Goal: Transaction & Acquisition: Download file/media

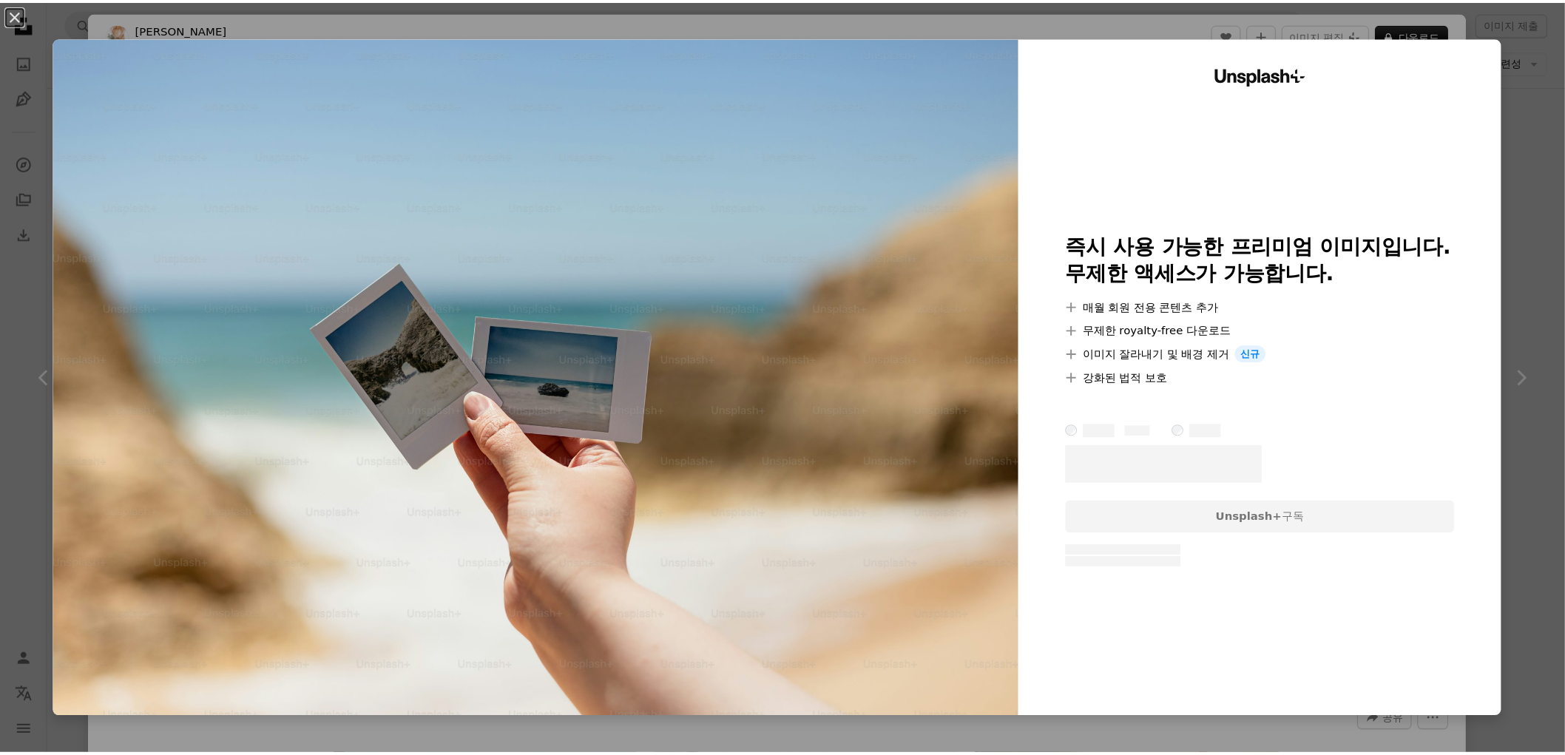
scroll to position [4844, 0]
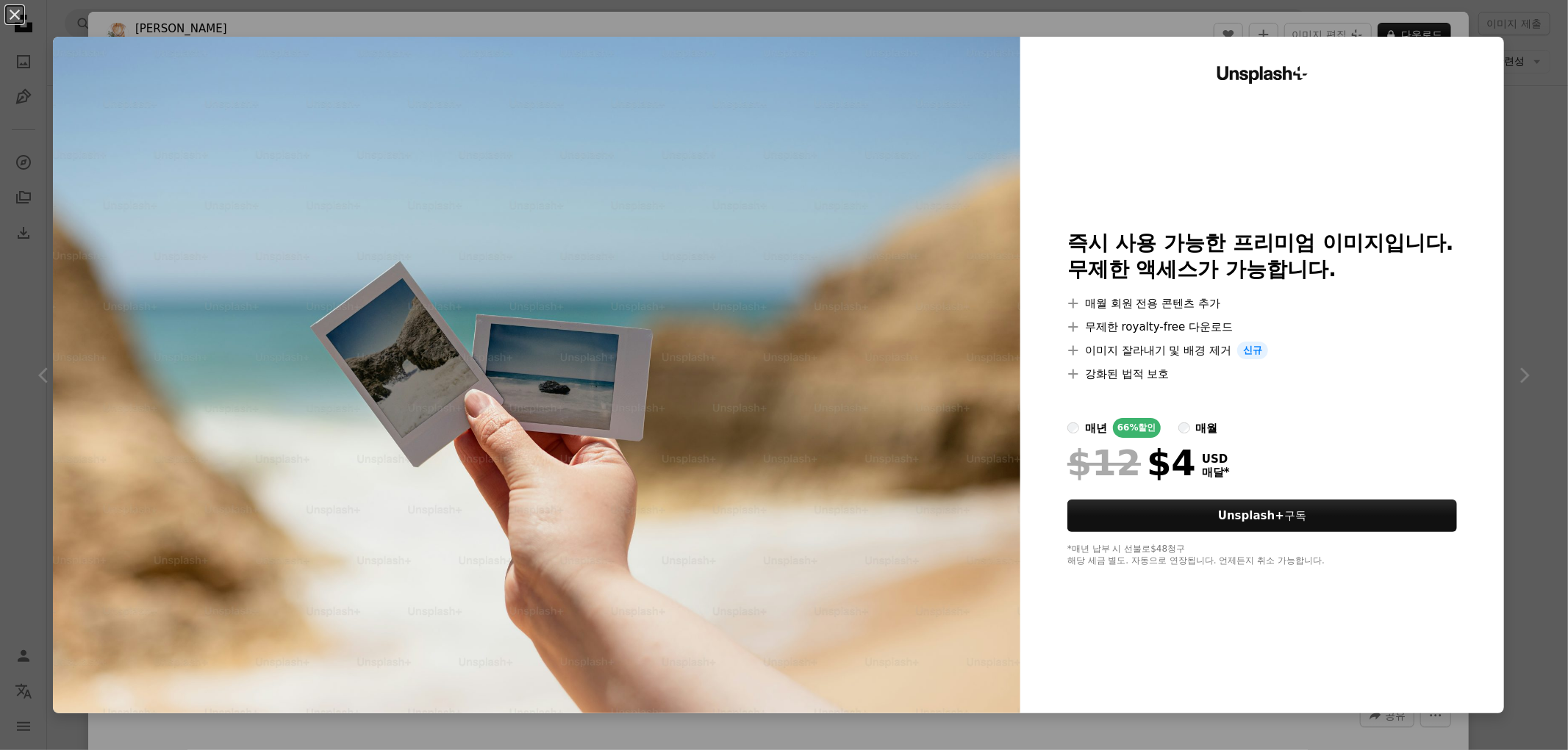
click at [1522, 135] on div "An X shape Unsplash+ 즉시 사용 가능한 프리미엄 이미지입니다. 무제한 액세스가 가능합니다. A plus sign 매월 회원 전…" at bounding box center [784, 375] width 1568 height 750
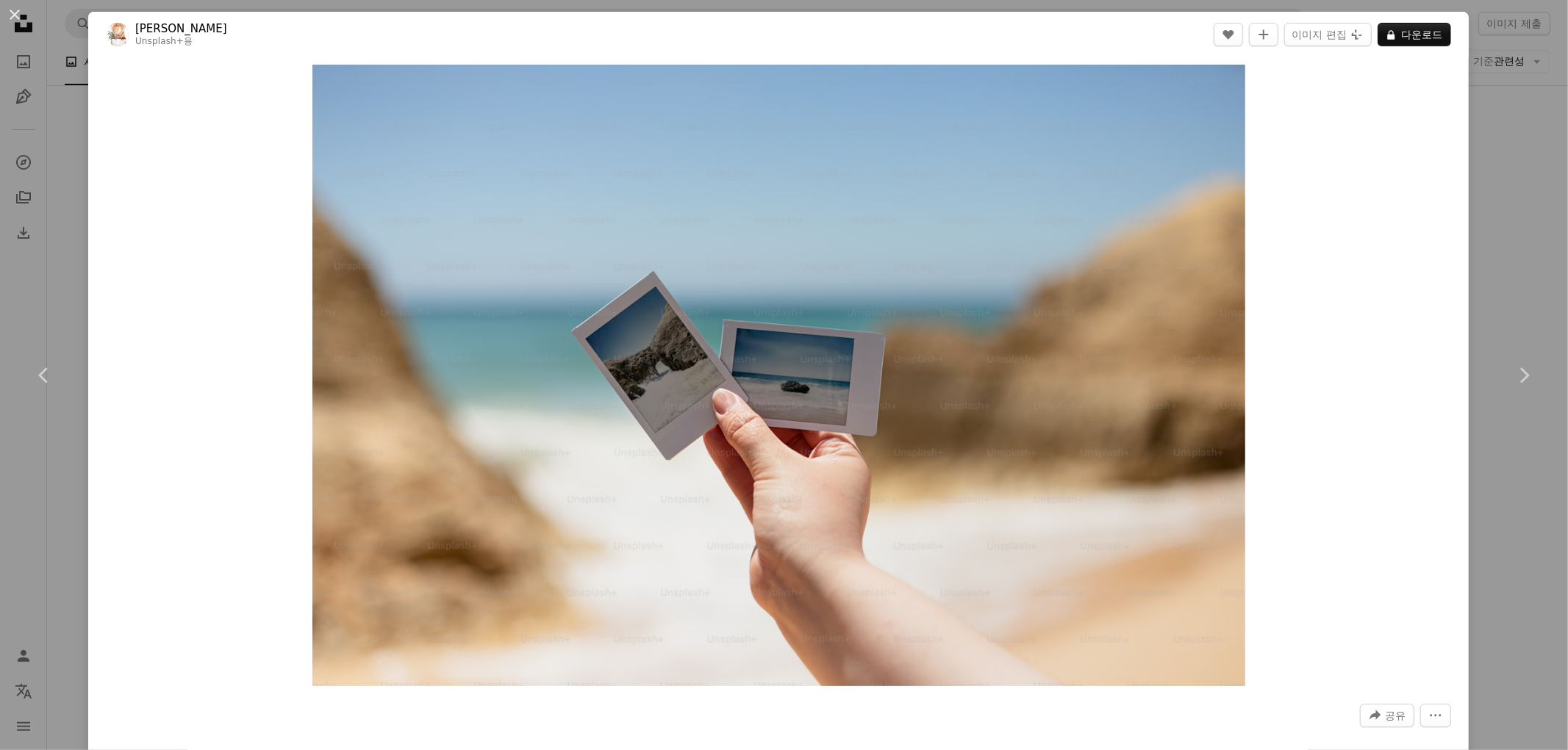
click at [1480, 236] on div "An X shape Chevron left Chevron right [PERSON_NAME] Unsplash+ 용 A heart A plus …" at bounding box center [784, 375] width 1568 height 750
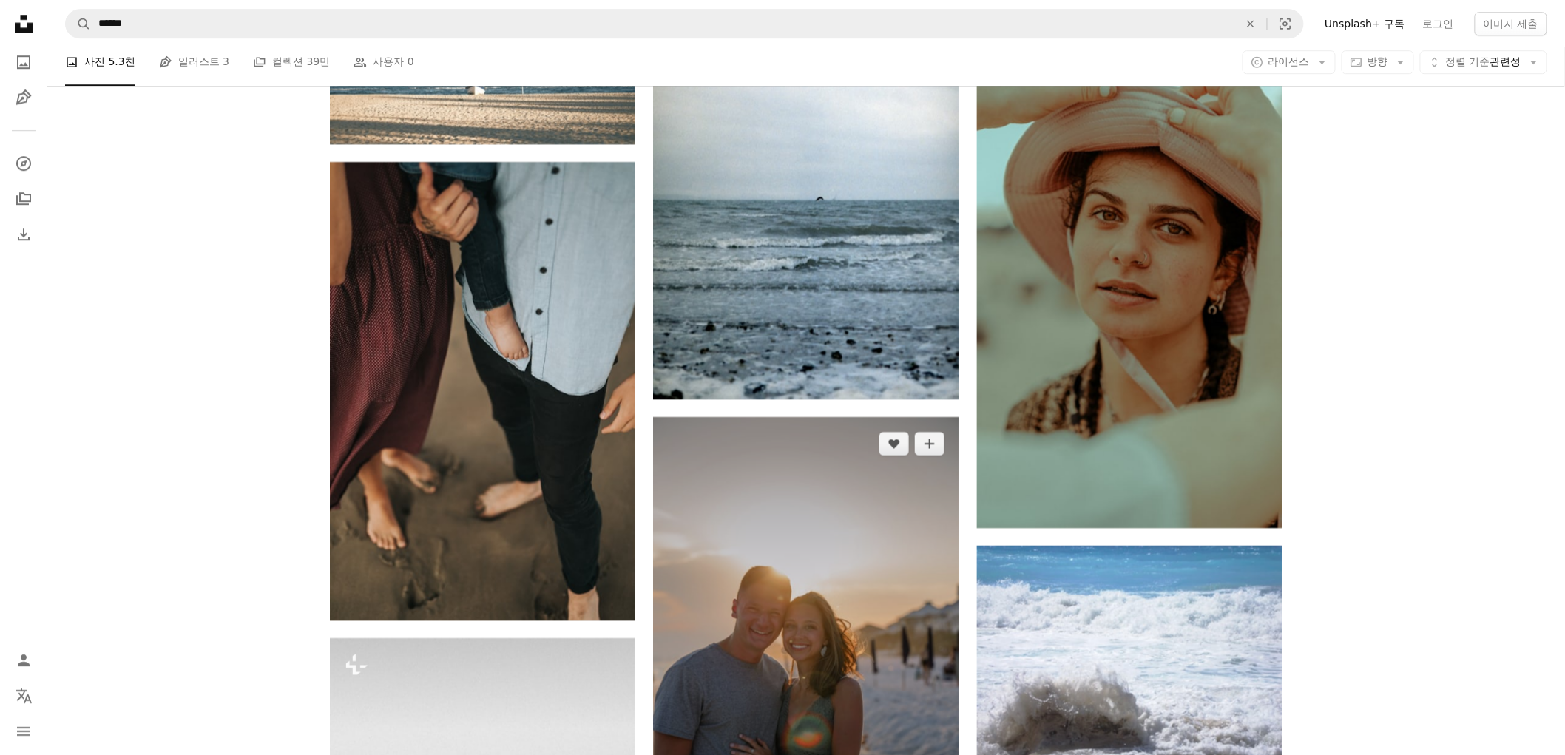
scroll to position [6323, 0]
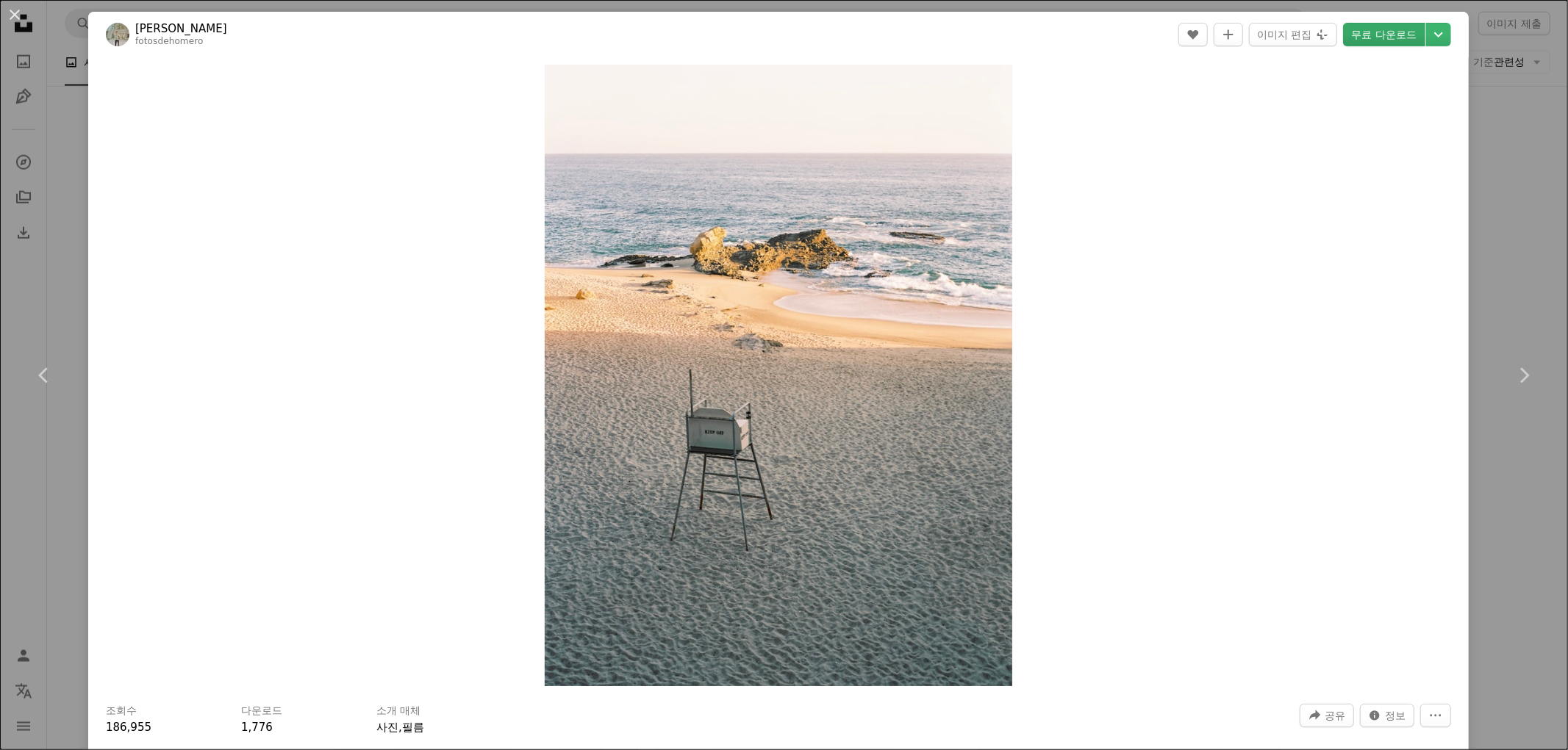
click at [1371, 25] on link "무료 다운로드" at bounding box center [1383, 35] width 82 height 24
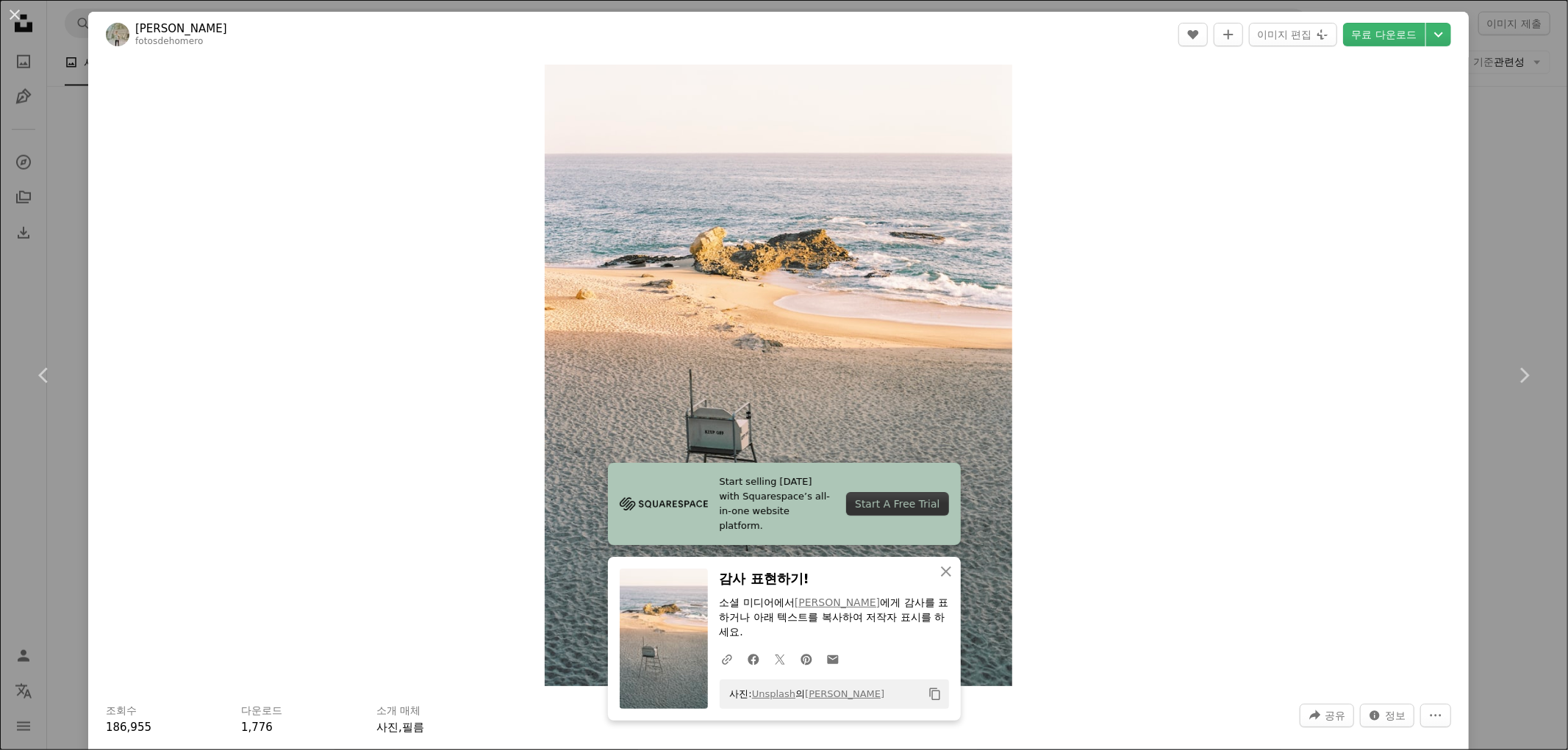
click at [1473, 281] on div "An X shape Chevron left Chevron right Start selling [DATE] with Squarespace’s a…" at bounding box center [784, 375] width 1568 height 750
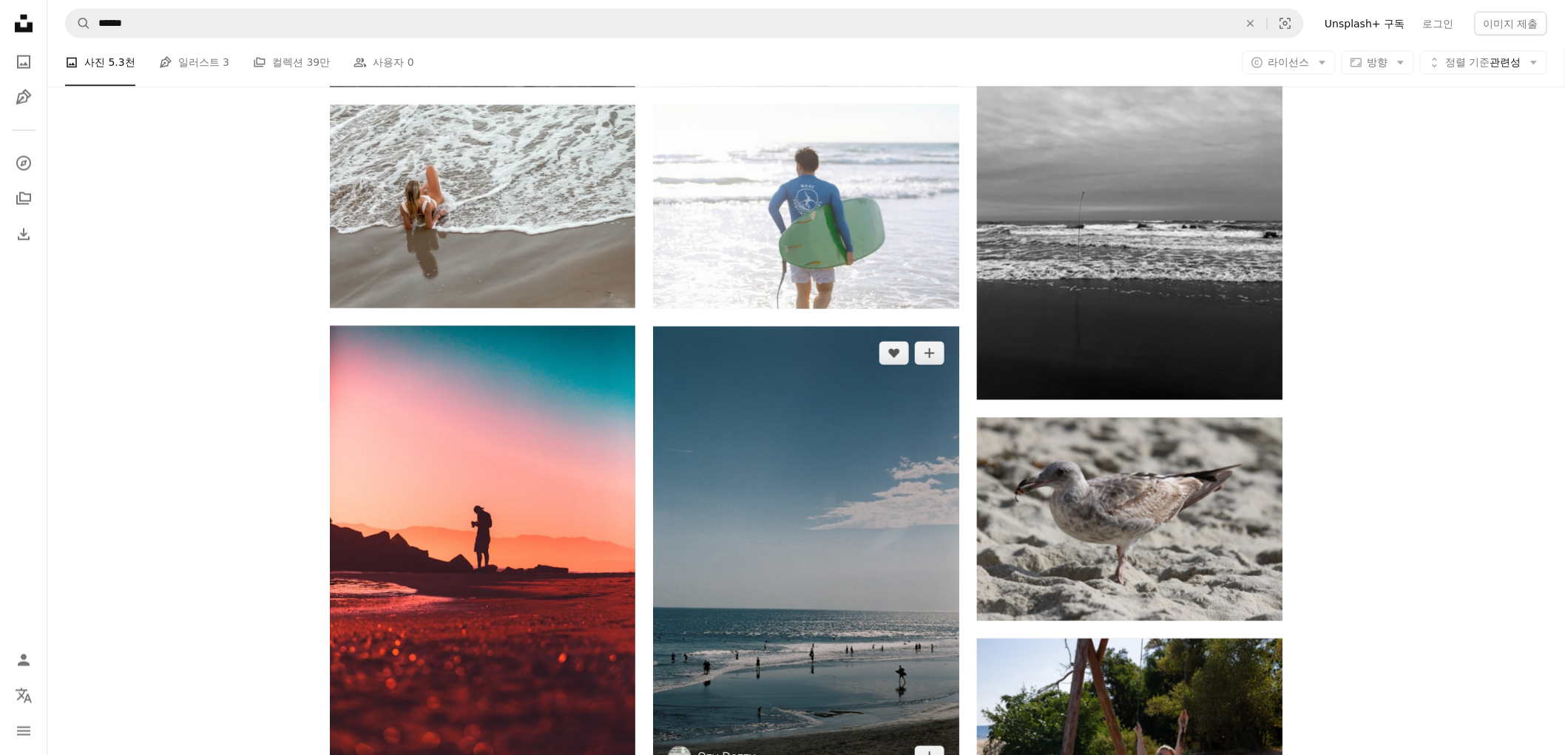
scroll to position [7967, 0]
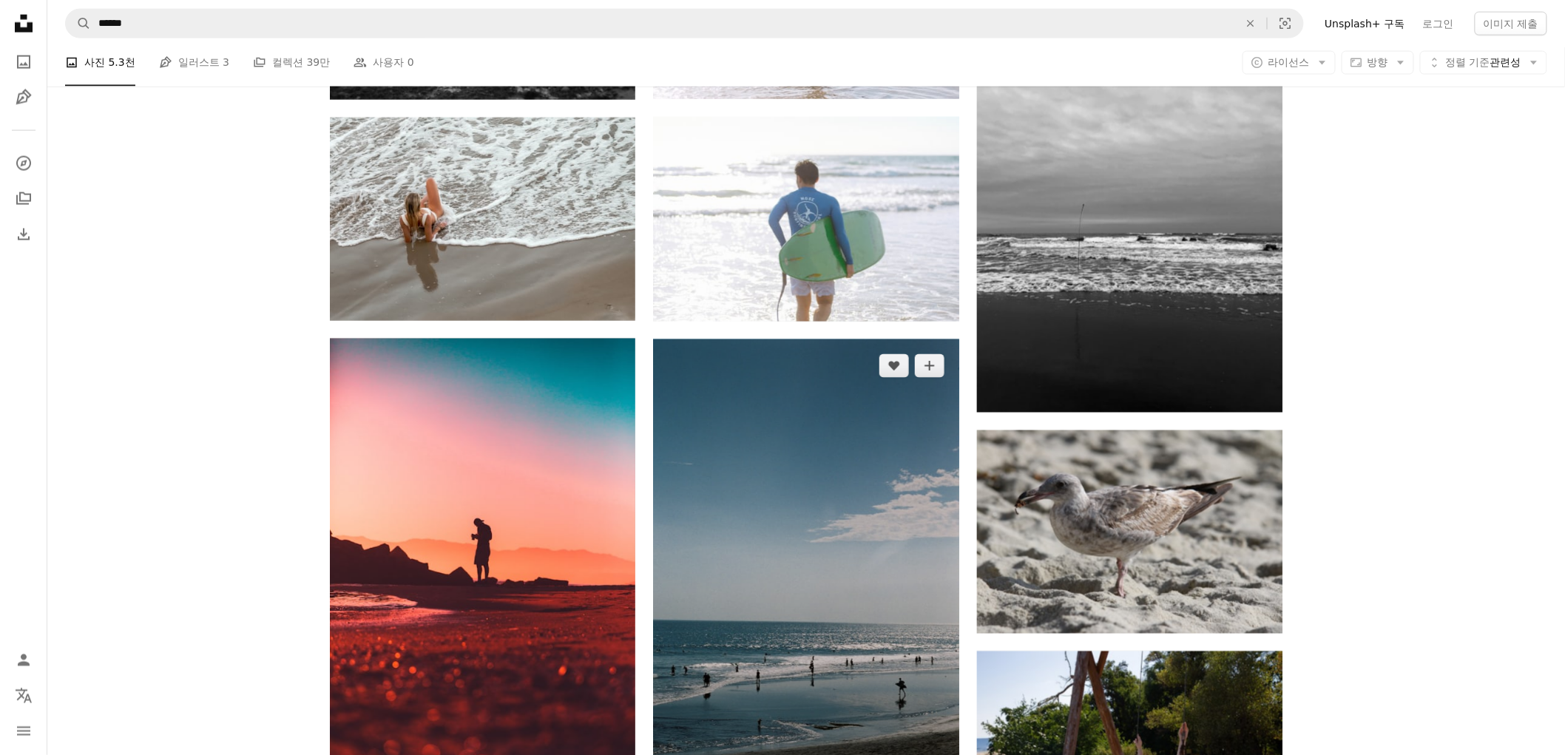
click at [871, 403] on img at bounding box center [805, 569] width 305 height 458
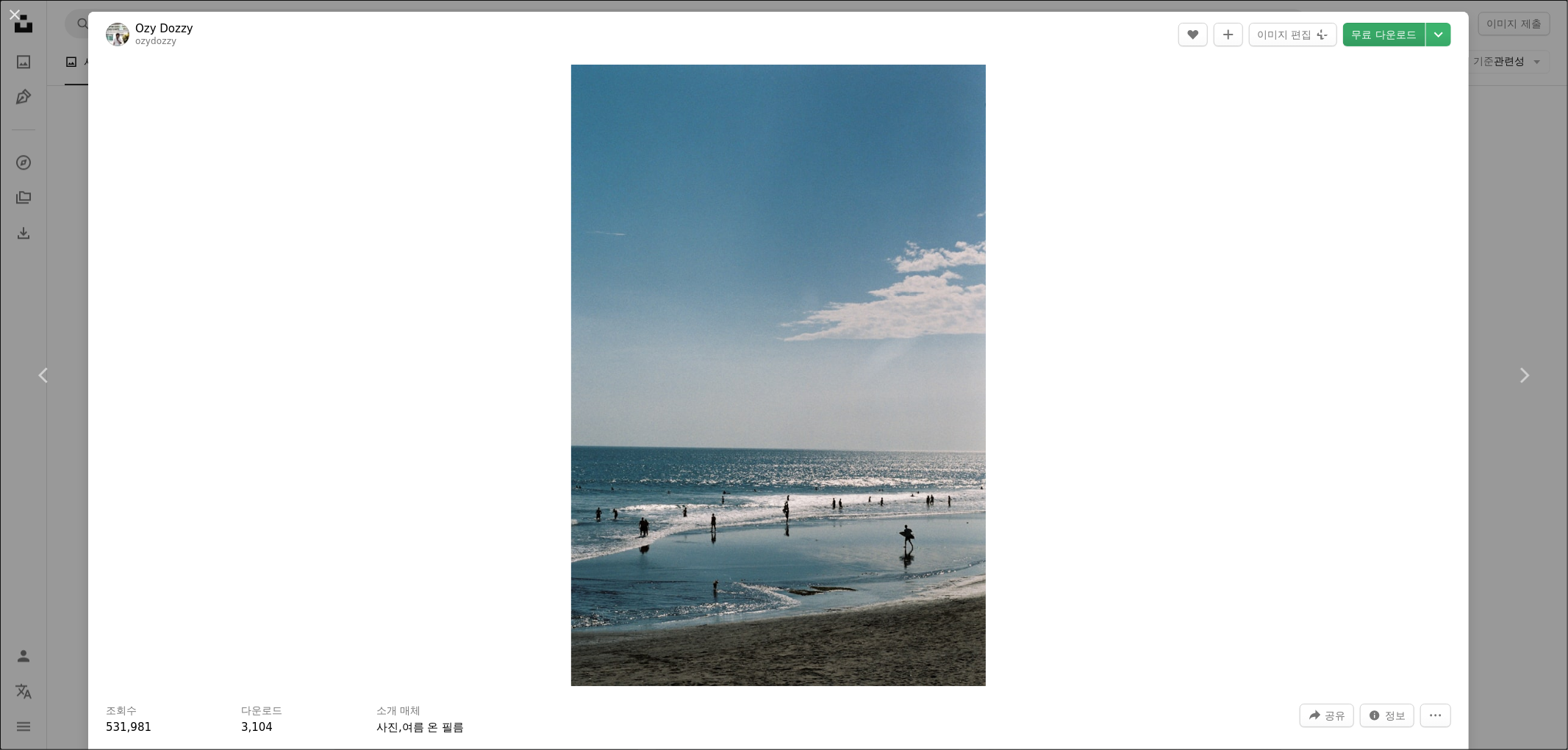
click at [1376, 33] on link "무료 다운로드" at bounding box center [1383, 35] width 82 height 24
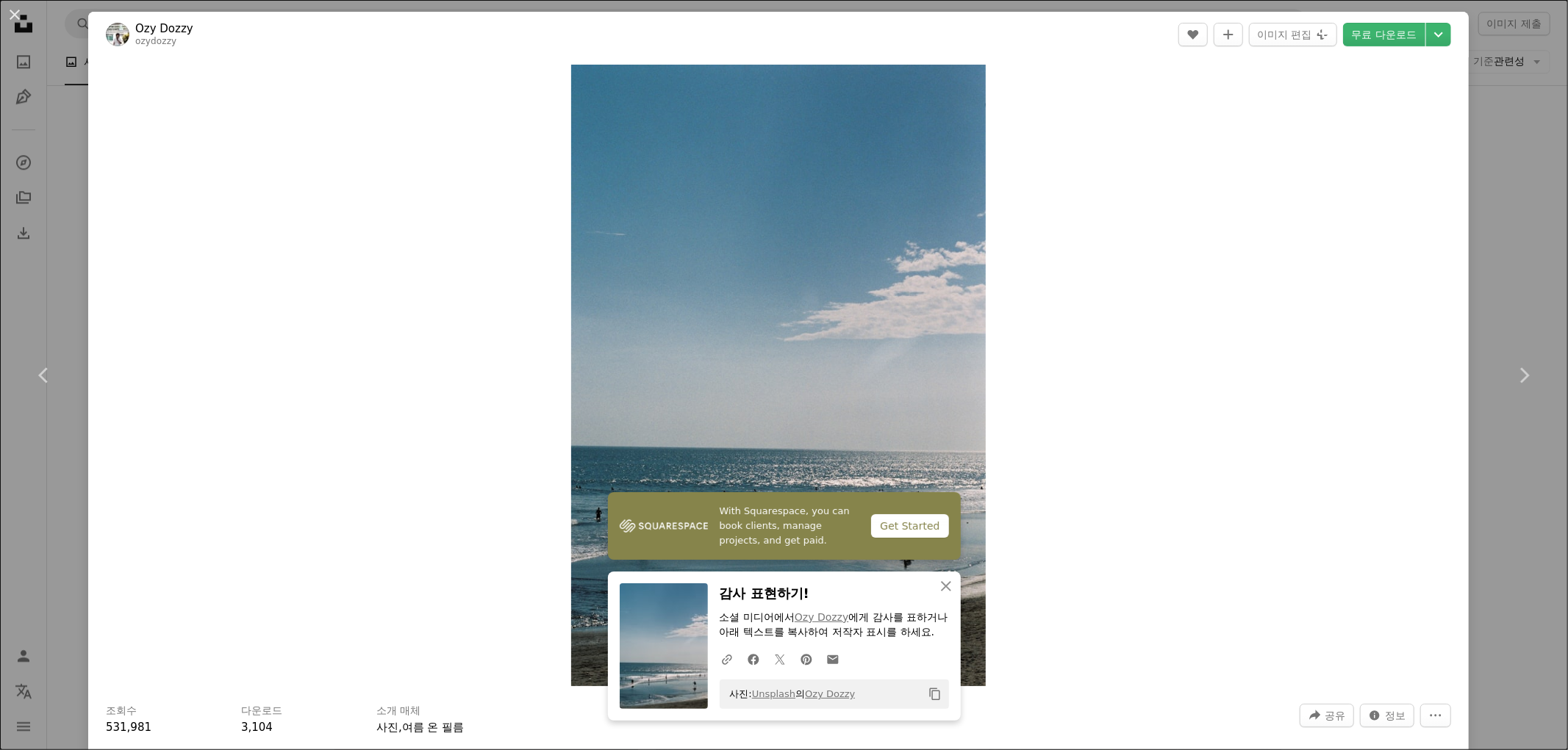
click at [1503, 273] on div "An X shape Chevron left Chevron right With Squarespace, you can book clients, m…" at bounding box center [784, 375] width 1568 height 750
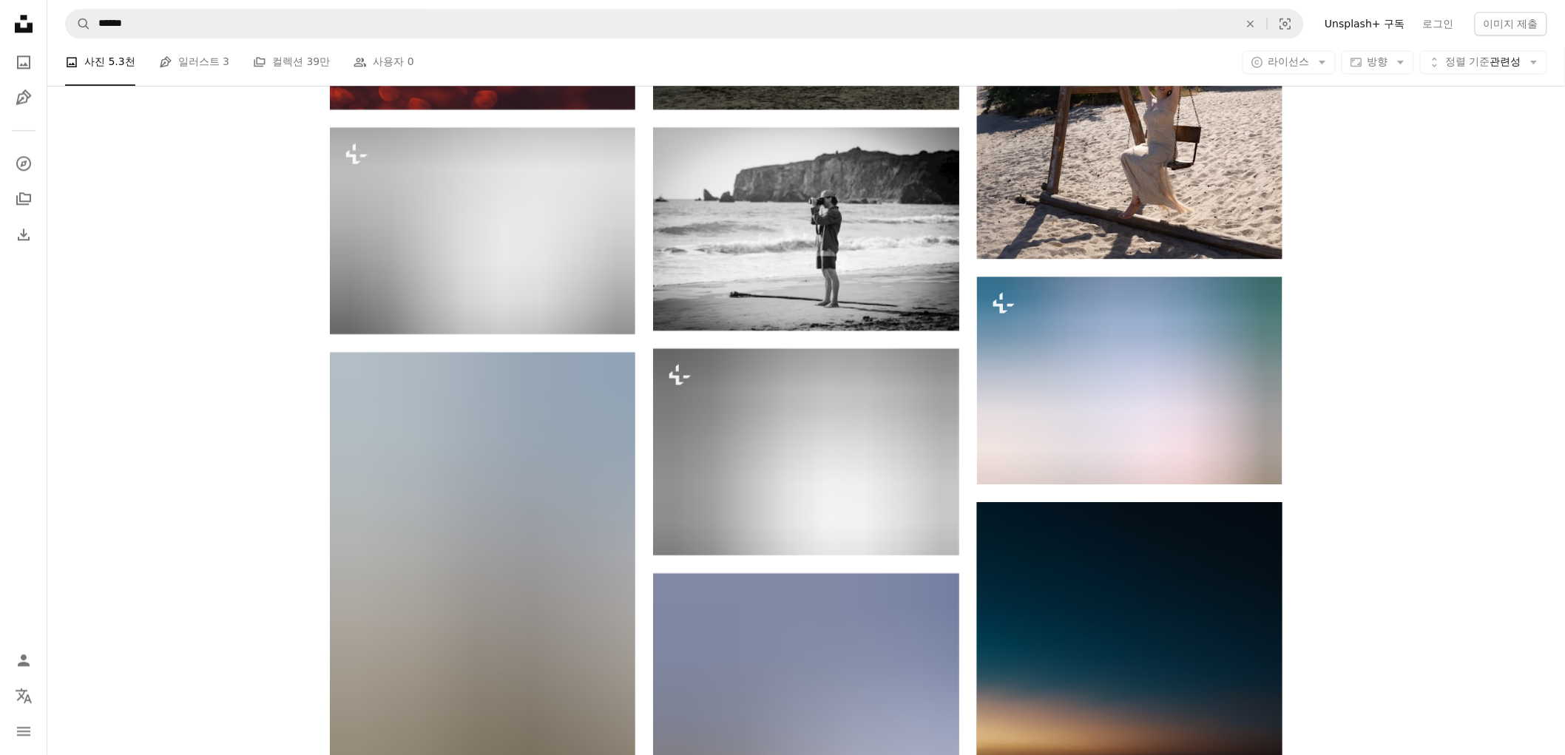
scroll to position [8625, 0]
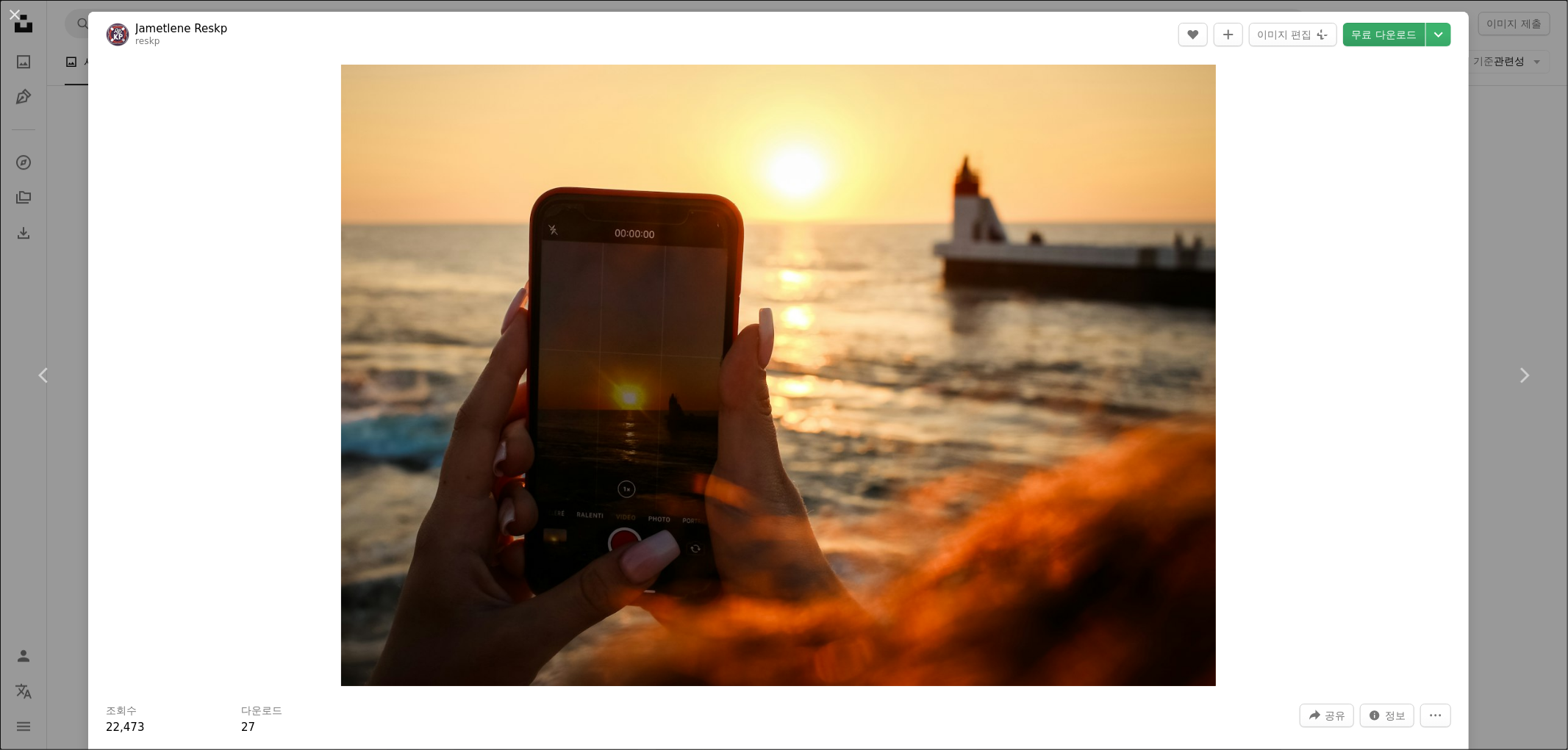
click at [1400, 30] on link "무료 다운로드" at bounding box center [1383, 35] width 82 height 24
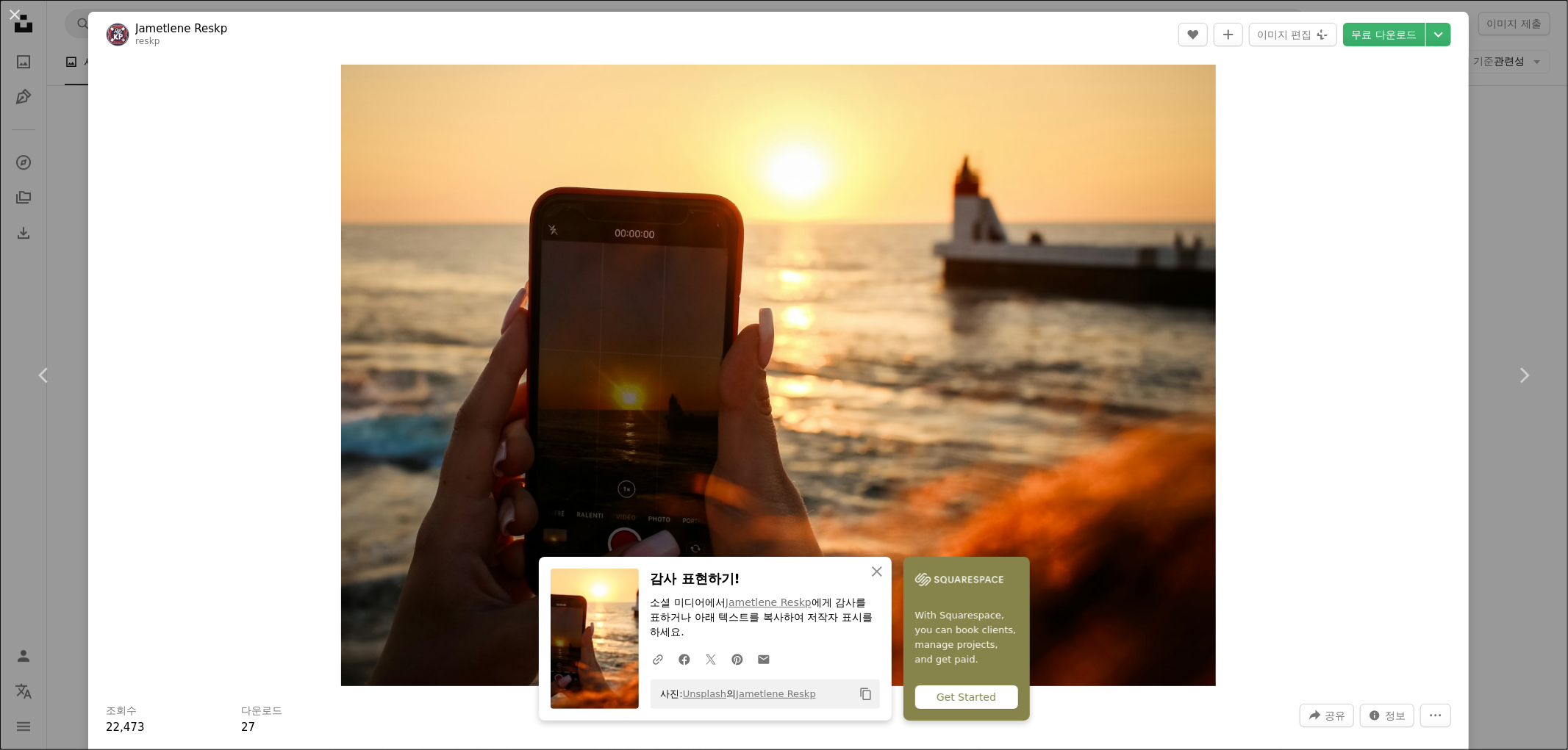
drag, startPoint x: 1495, startPoint y: 147, endPoint x: 1487, endPoint y: 79, distance: 68.5
click at [1495, 147] on div "An X shape Chevron left Chevron right An X shape 닫기 감사 표현하기! 소셜 미디어에서 Jametlene…" at bounding box center [784, 375] width 1568 height 750
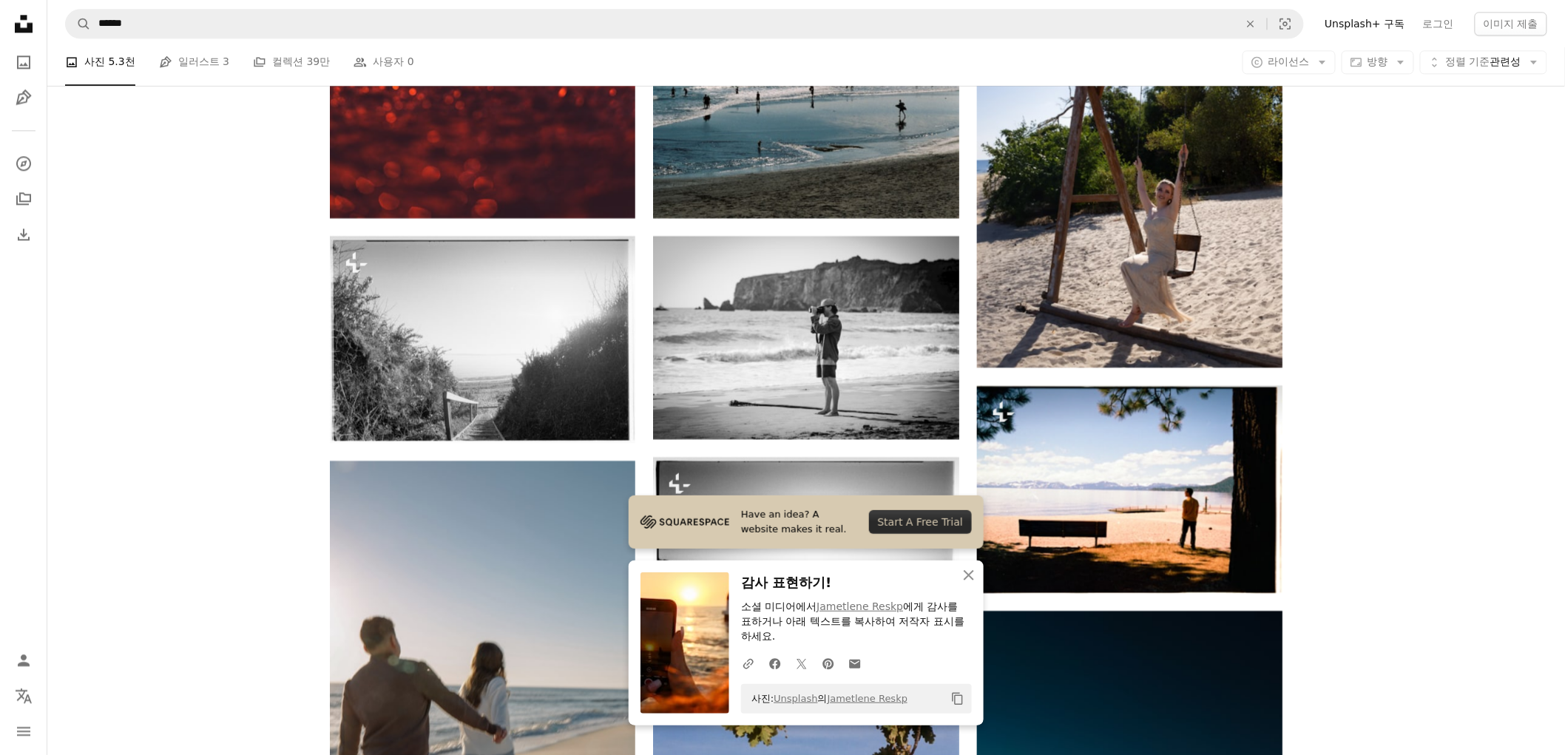
scroll to position [8542, 0]
